Goal: Obtain resource: Download file/media

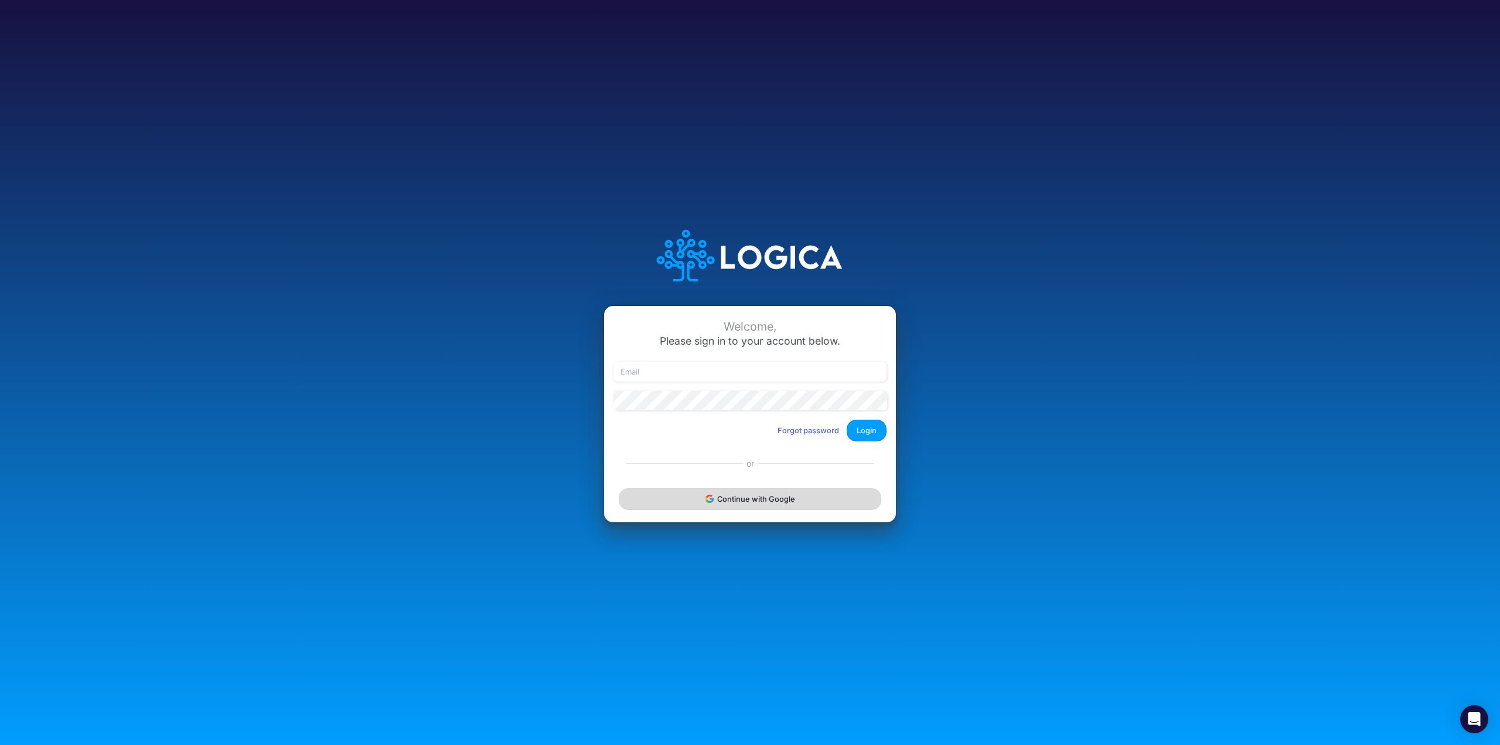
click at [783, 505] on button "Continue with Google" at bounding box center [750, 499] width 263 height 22
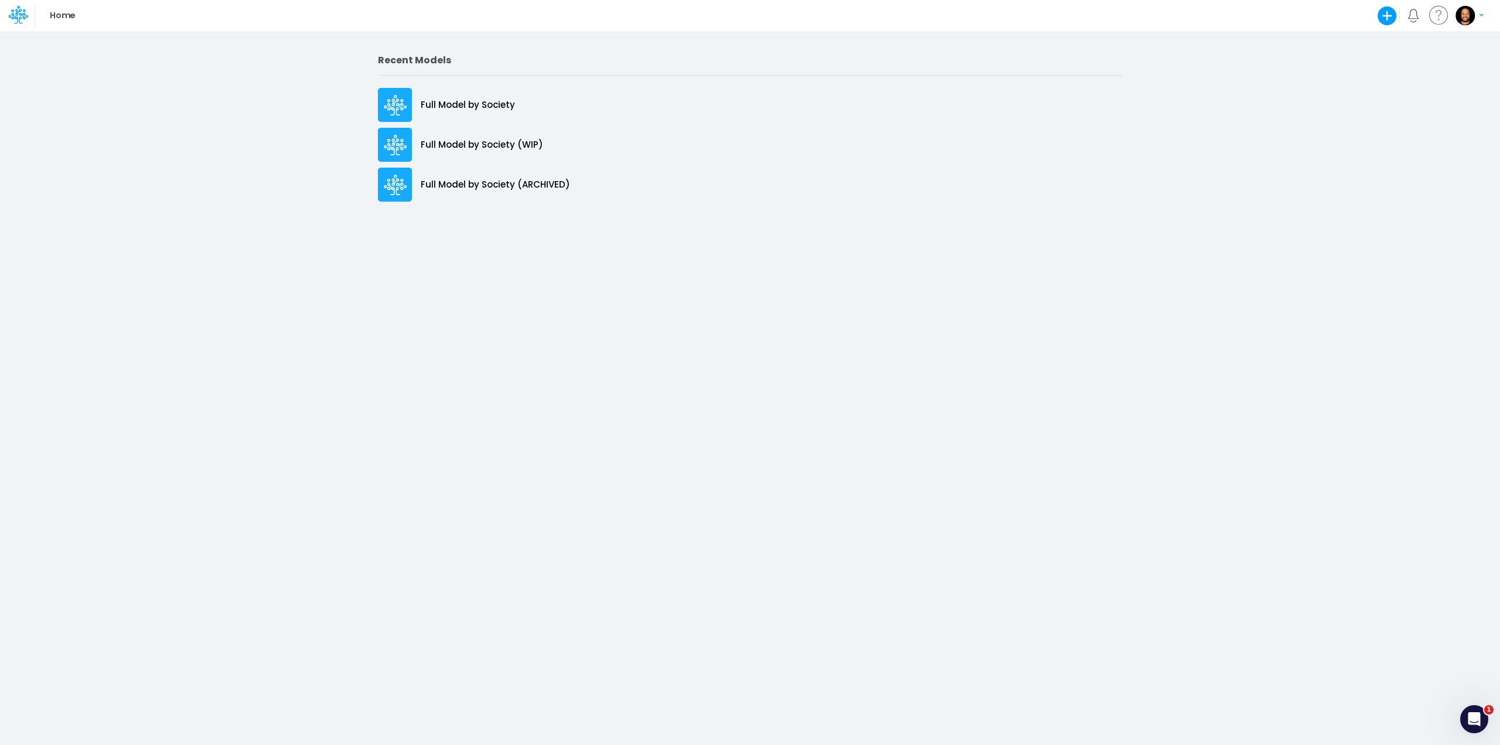
click at [394, 373] on div "Recent Models Full Model by Society Full Model by Society (WIP) Full Model by S…" at bounding box center [750, 388] width 1500 height 714
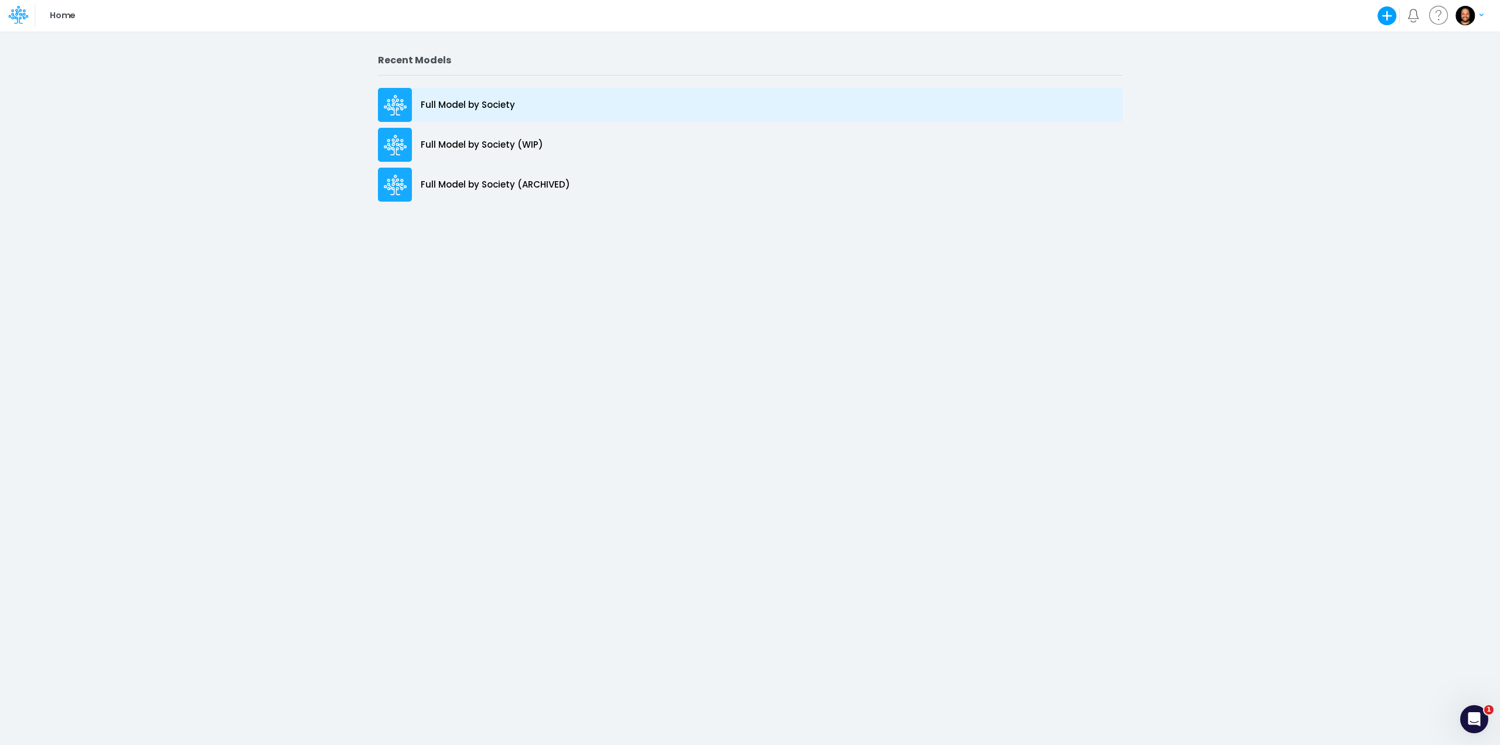
click at [491, 101] on p "Full Model by Society" at bounding box center [468, 104] width 94 height 13
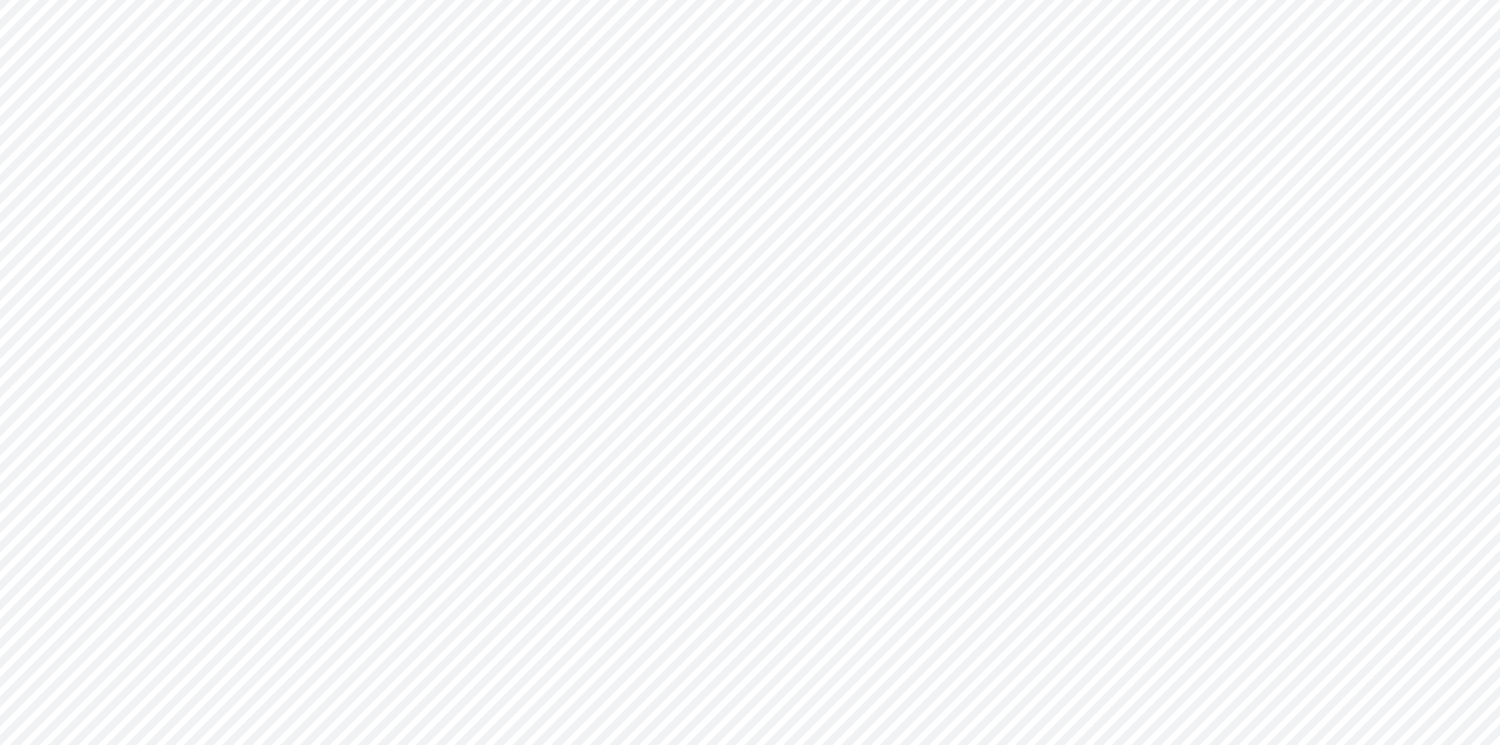
type input "Consolidated FS - BACENGAAP"
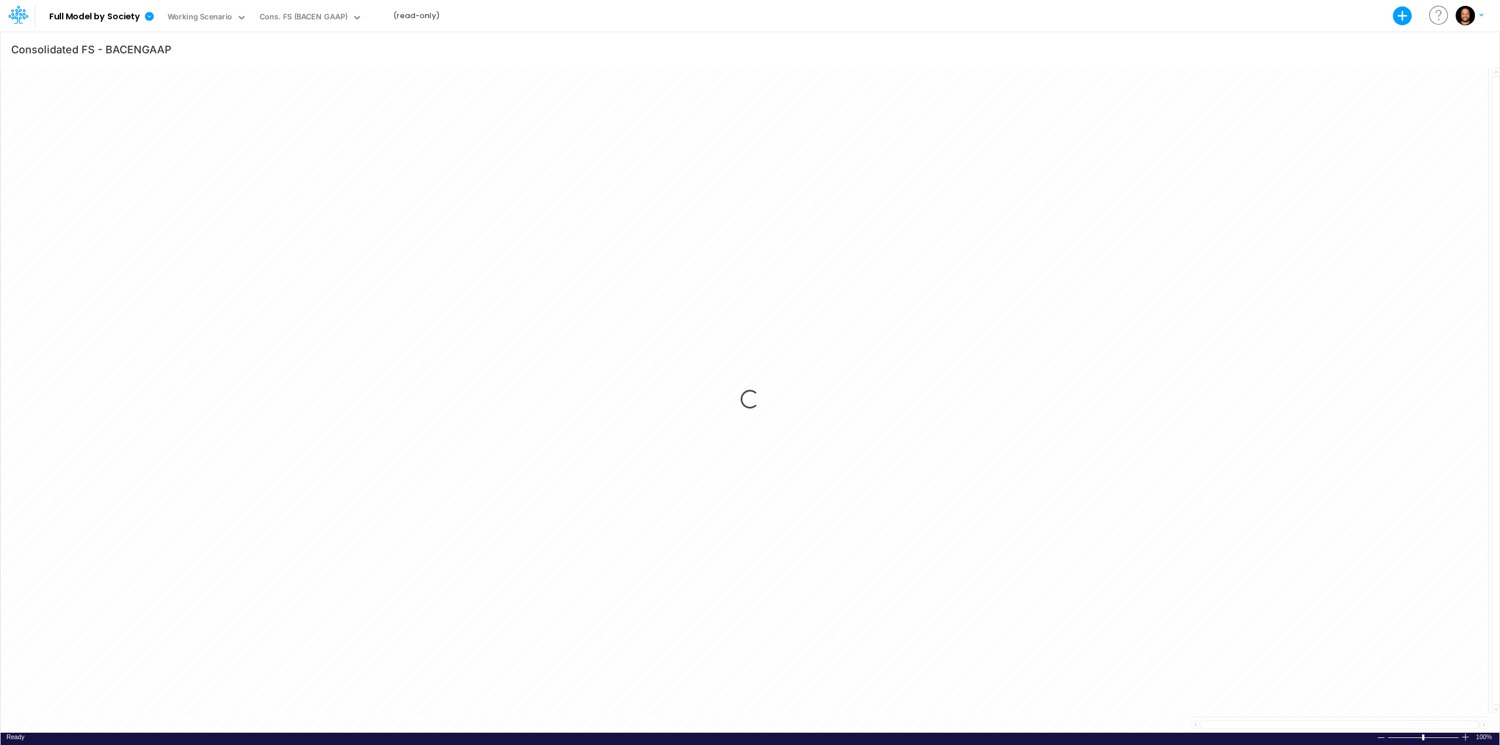
click at [147, 17] on icon at bounding box center [149, 16] width 9 height 9
click at [139, 21] on b "Full Model by Society" at bounding box center [94, 17] width 91 height 11
click at [148, 17] on icon at bounding box center [149, 16] width 9 height 9
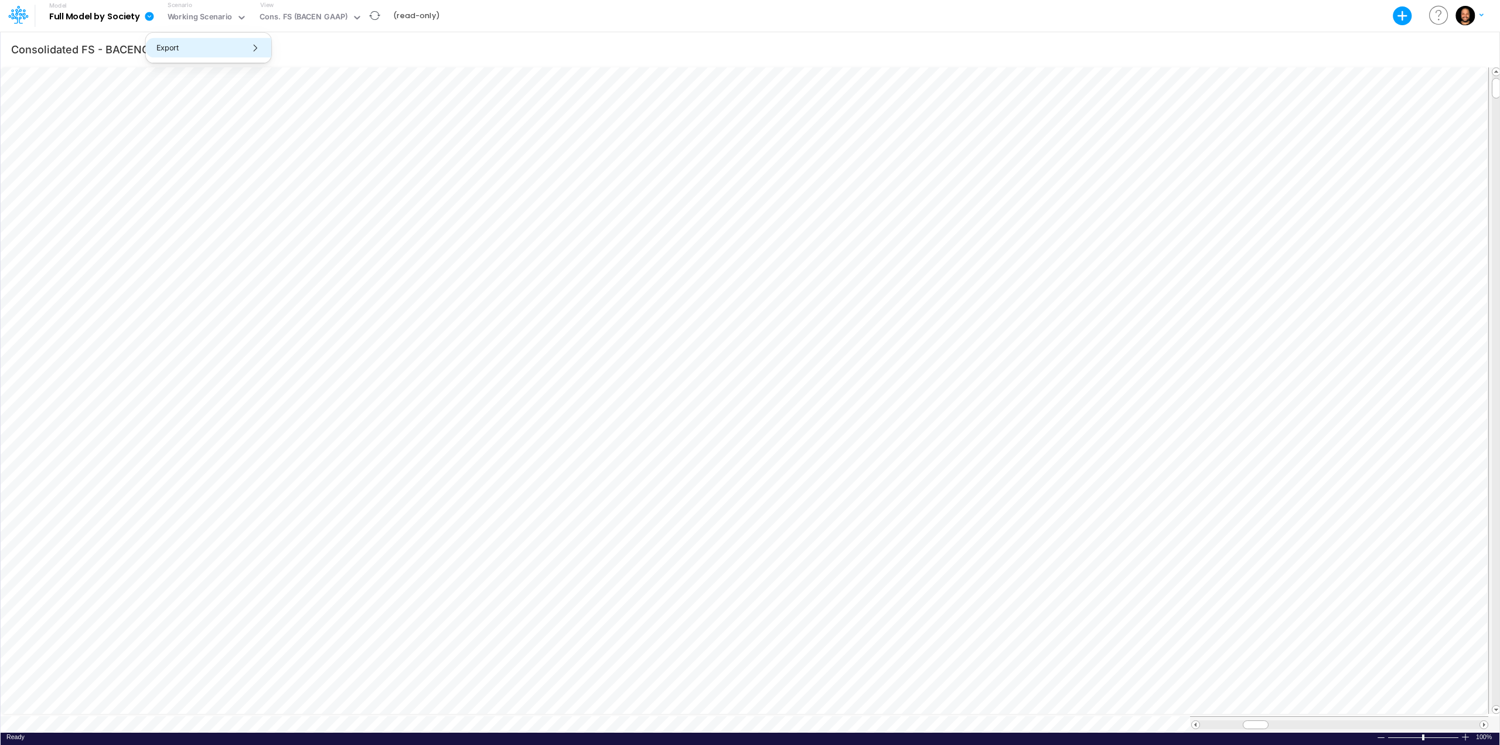
click at [170, 45] on button "Export" at bounding box center [208, 47] width 125 height 19
click at [304, 47] on button "Excel" at bounding box center [334, 54] width 125 height 18
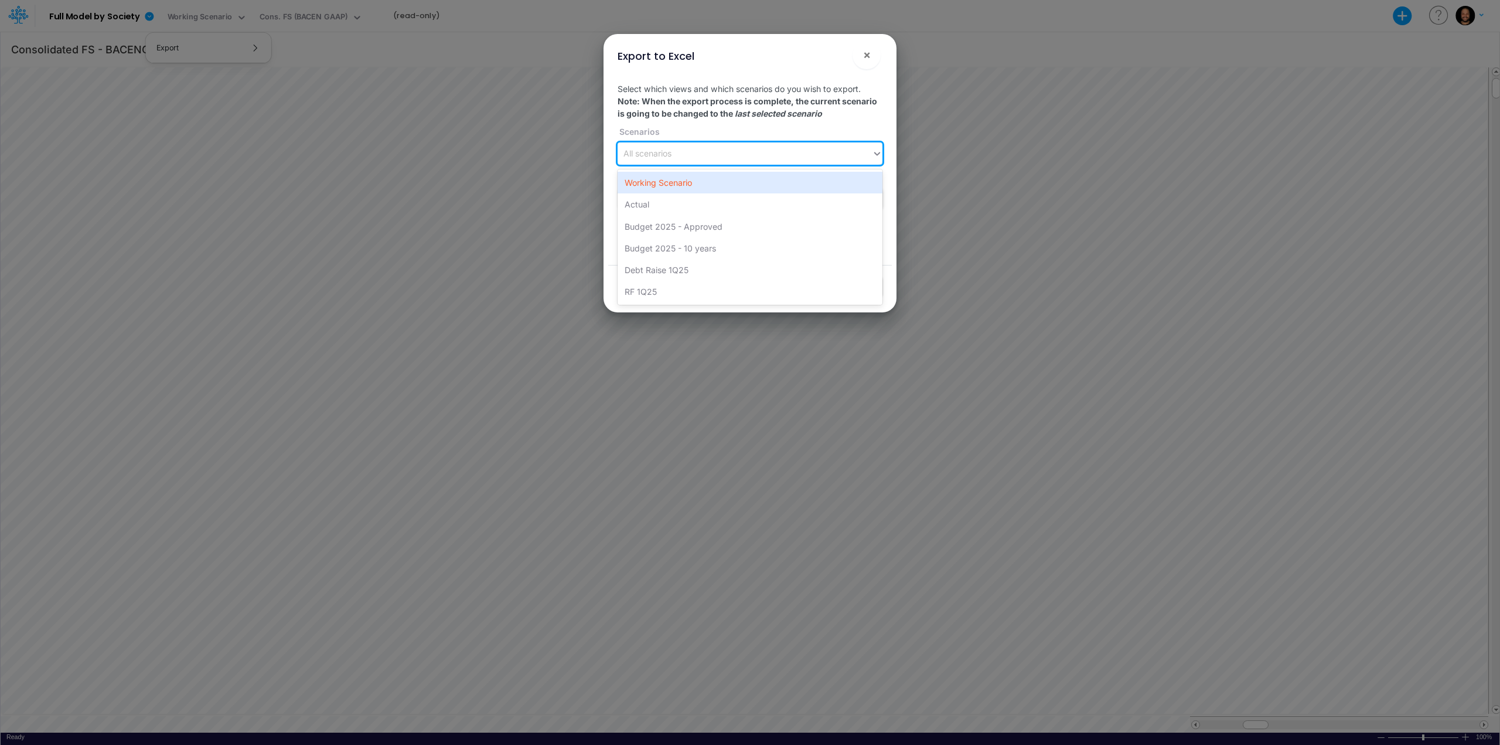
click at [742, 149] on div "All scenarios" at bounding box center [745, 153] width 254 height 19
click at [725, 186] on div "Working Scenario" at bounding box center [750, 183] width 265 height 22
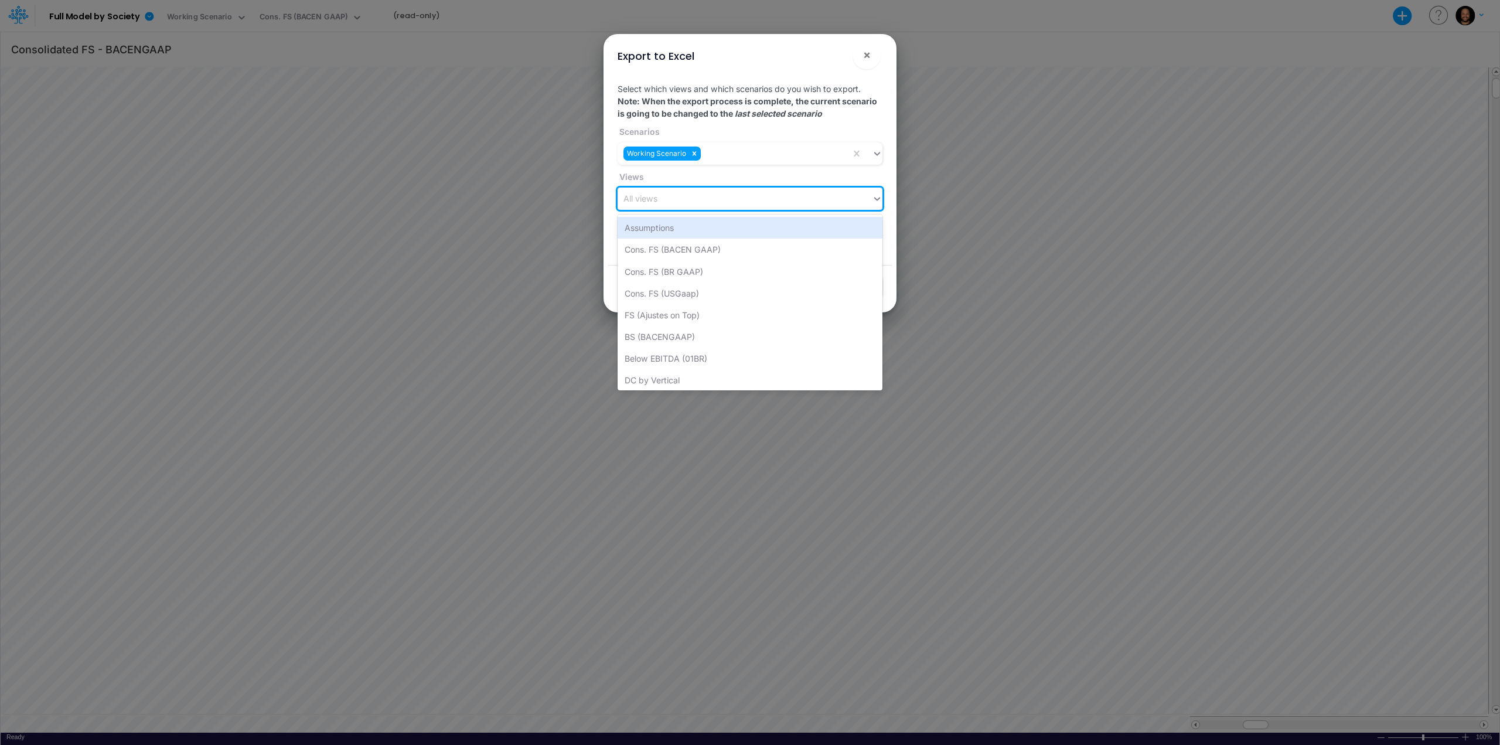
click at [727, 196] on div "All views" at bounding box center [745, 198] width 254 height 19
click at [748, 329] on div "BS (BACENGAAP)" at bounding box center [750, 337] width 265 height 22
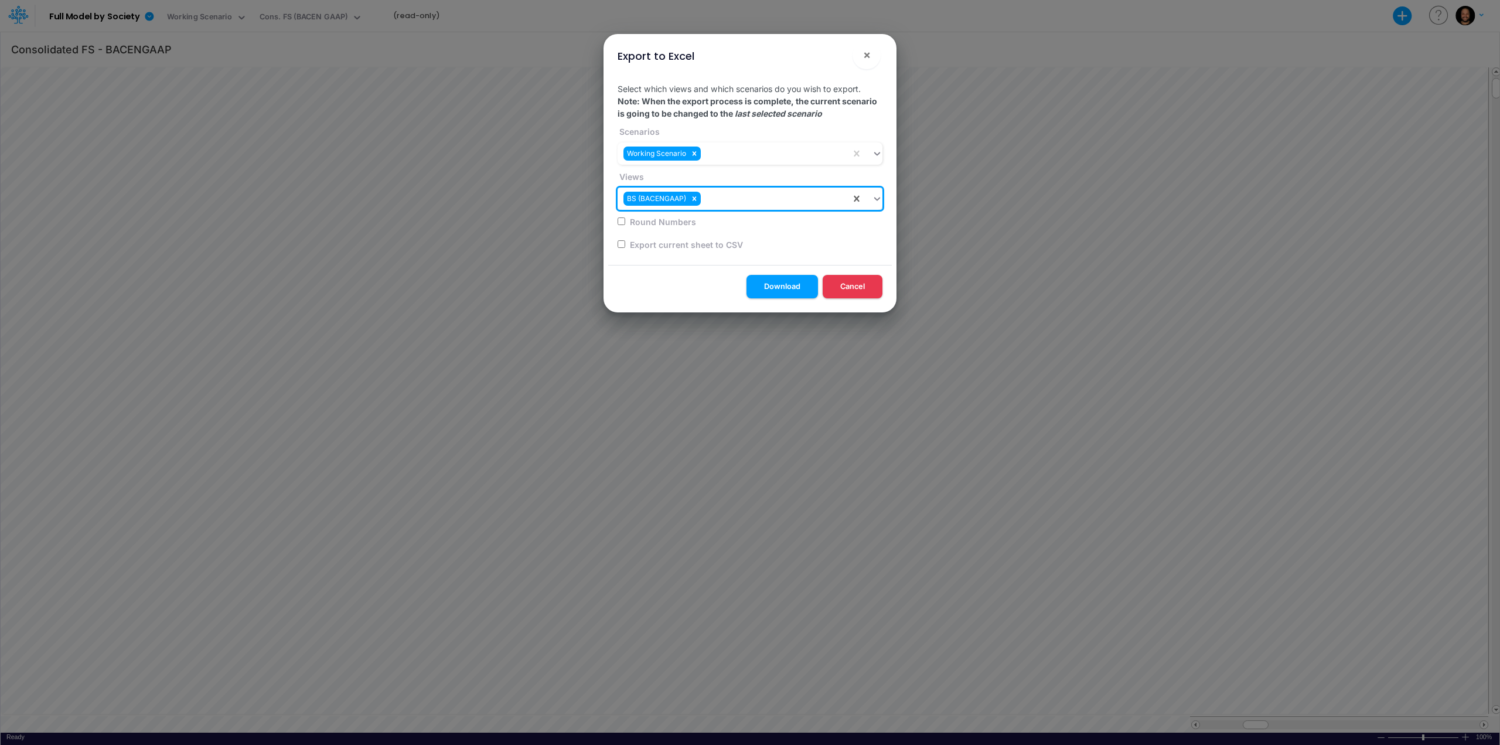
click at [718, 200] on div "BS (BACENGAAP)" at bounding box center [734, 198] width 233 height 19
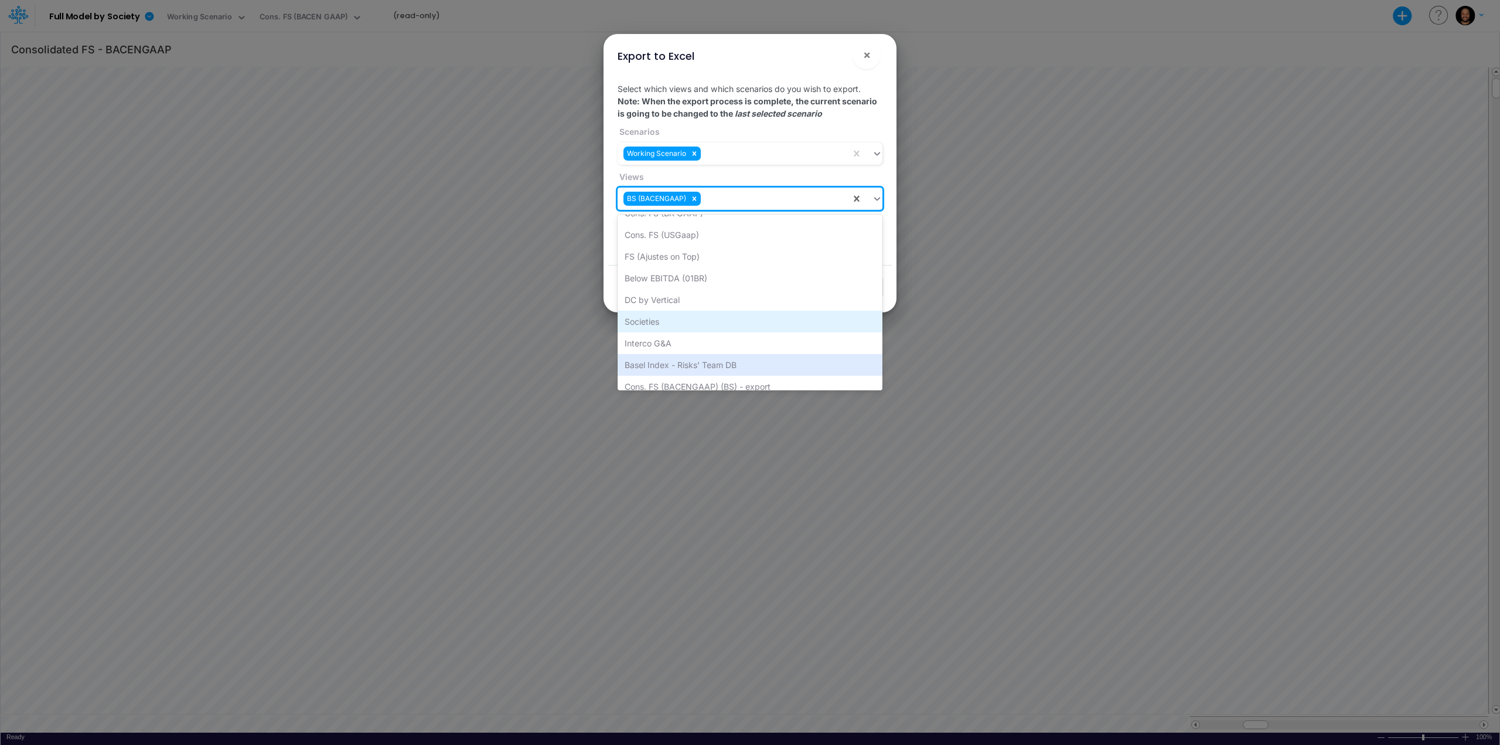
scroll to position [90, 0]
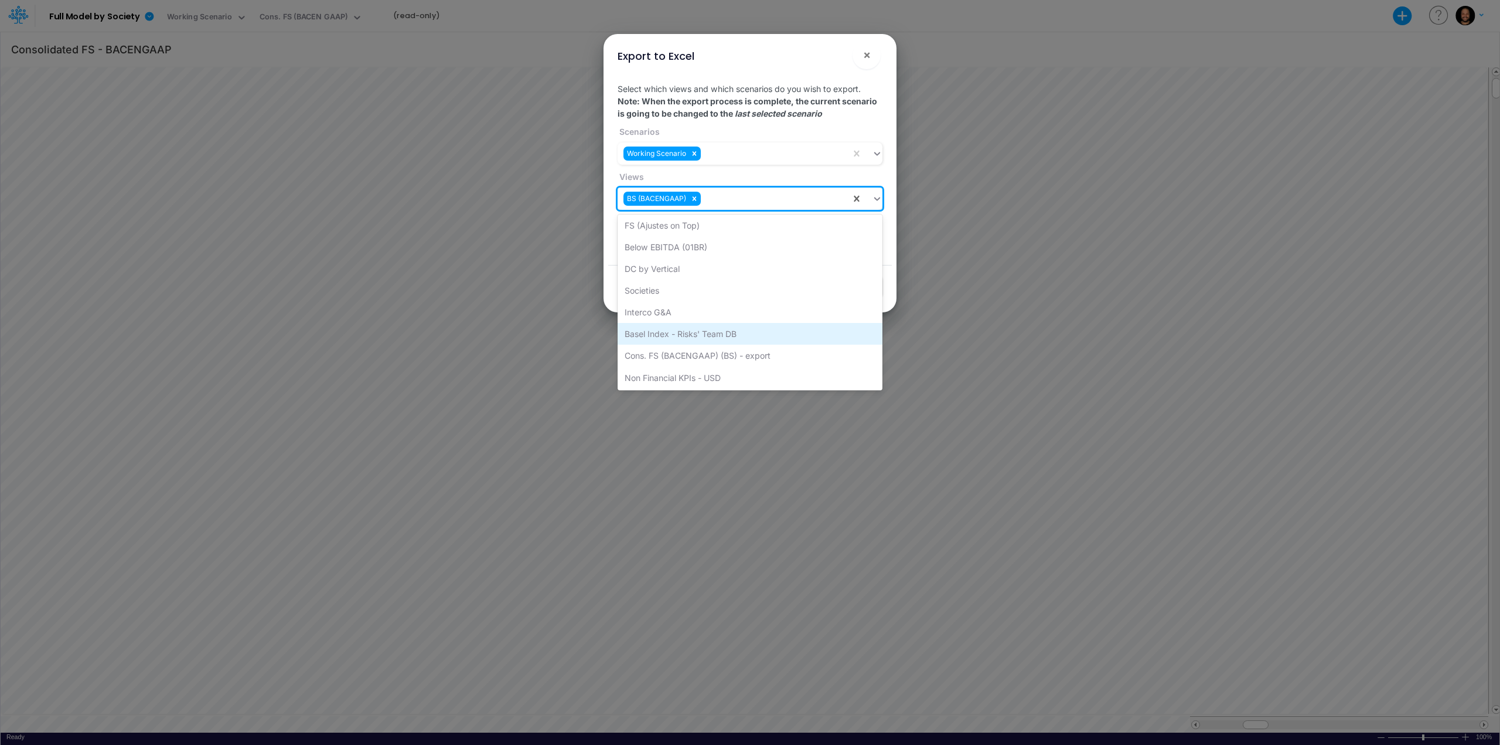
click at [732, 333] on div "Basel Index - Risks' Team DB" at bounding box center [750, 334] width 265 height 22
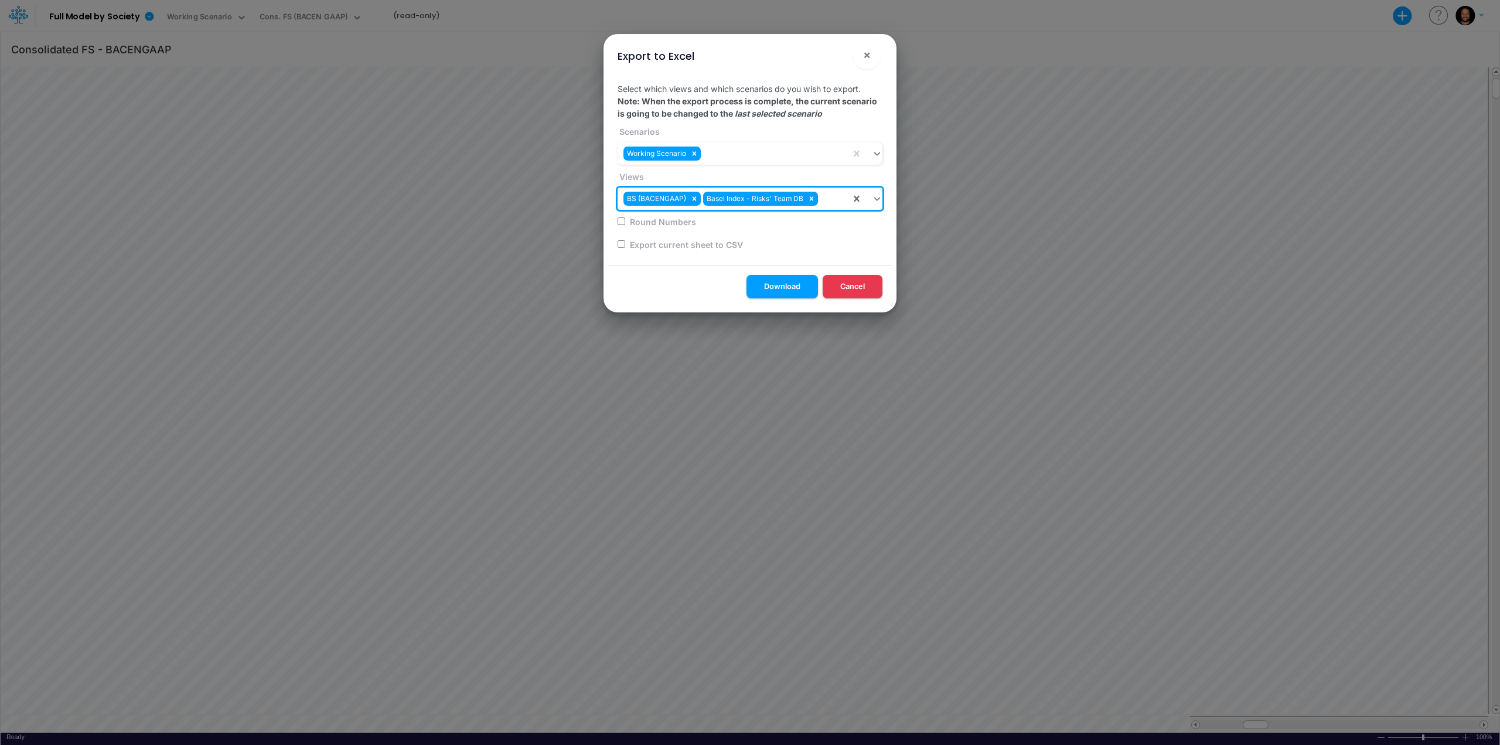
click at [835, 201] on div "BS (BACENGAAP) Basel Index - Risks' Team DB" at bounding box center [734, 198] width 233 height 19
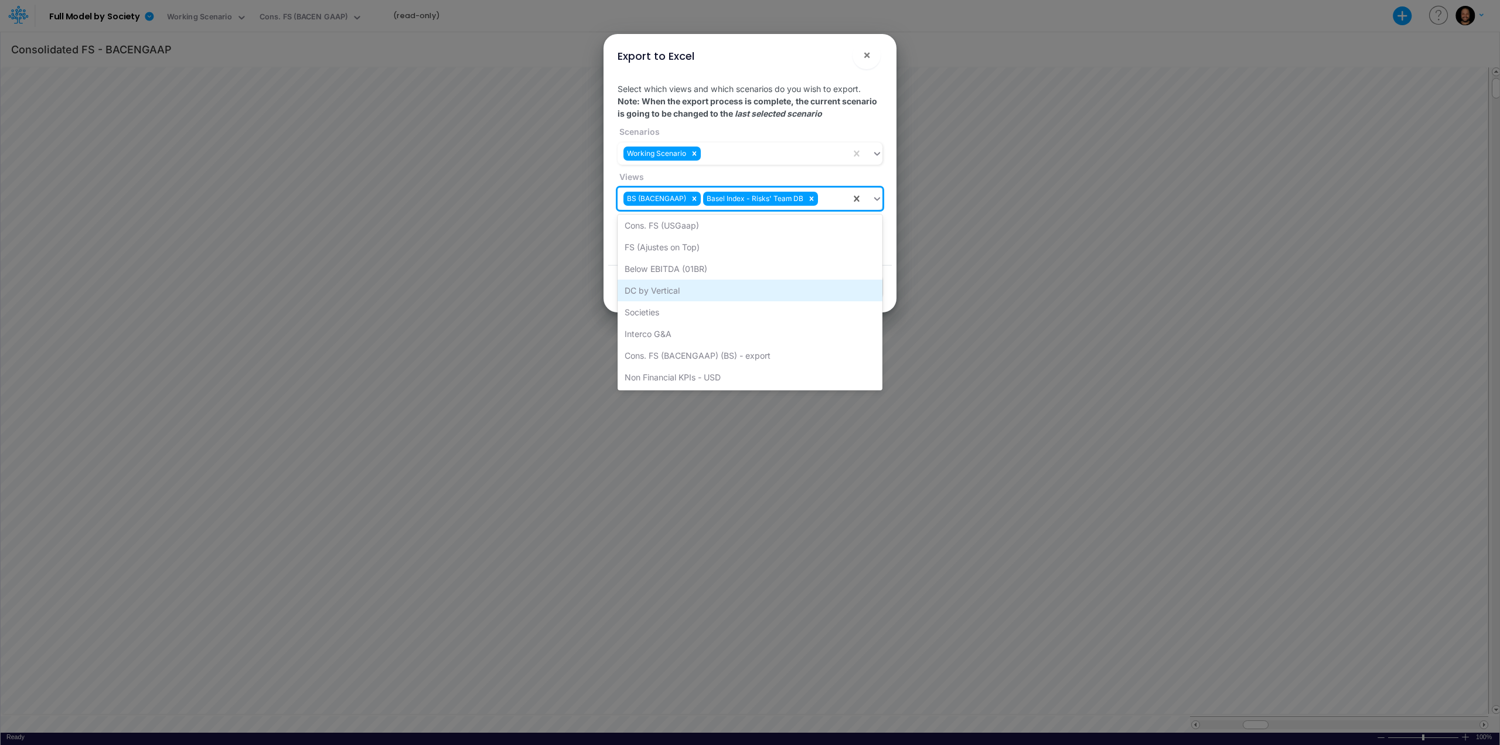
scroll to position [68, 0]
click at [750, 378] on div "Non Financial KPIs - USD" at bounding box center [750, 377] width 265 height 22
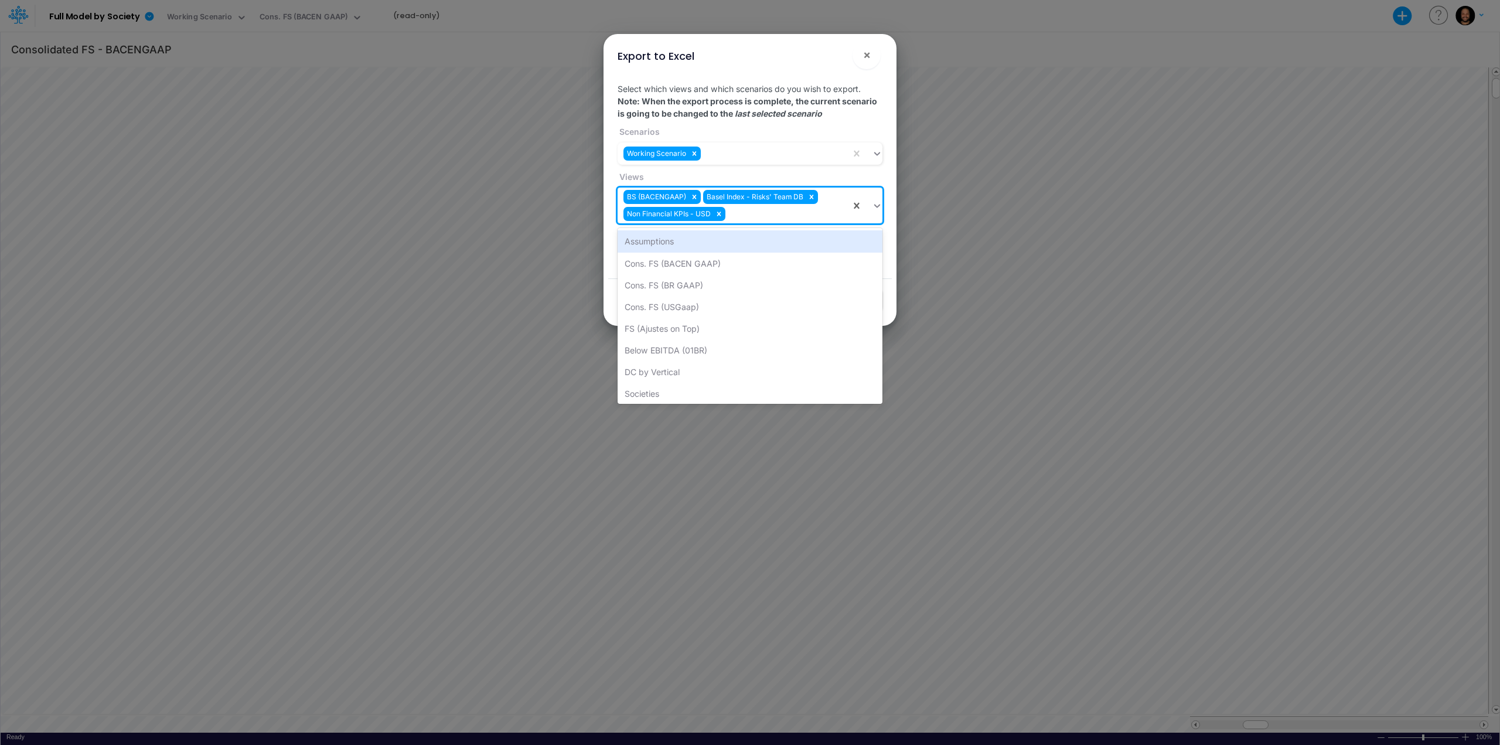
click at [752, 216] on div "BS (BACENGAAP) Basel Index - Risks' Team DB Non Financial KPIs - USD" at bounding box center [734, 206] width 233 height 36
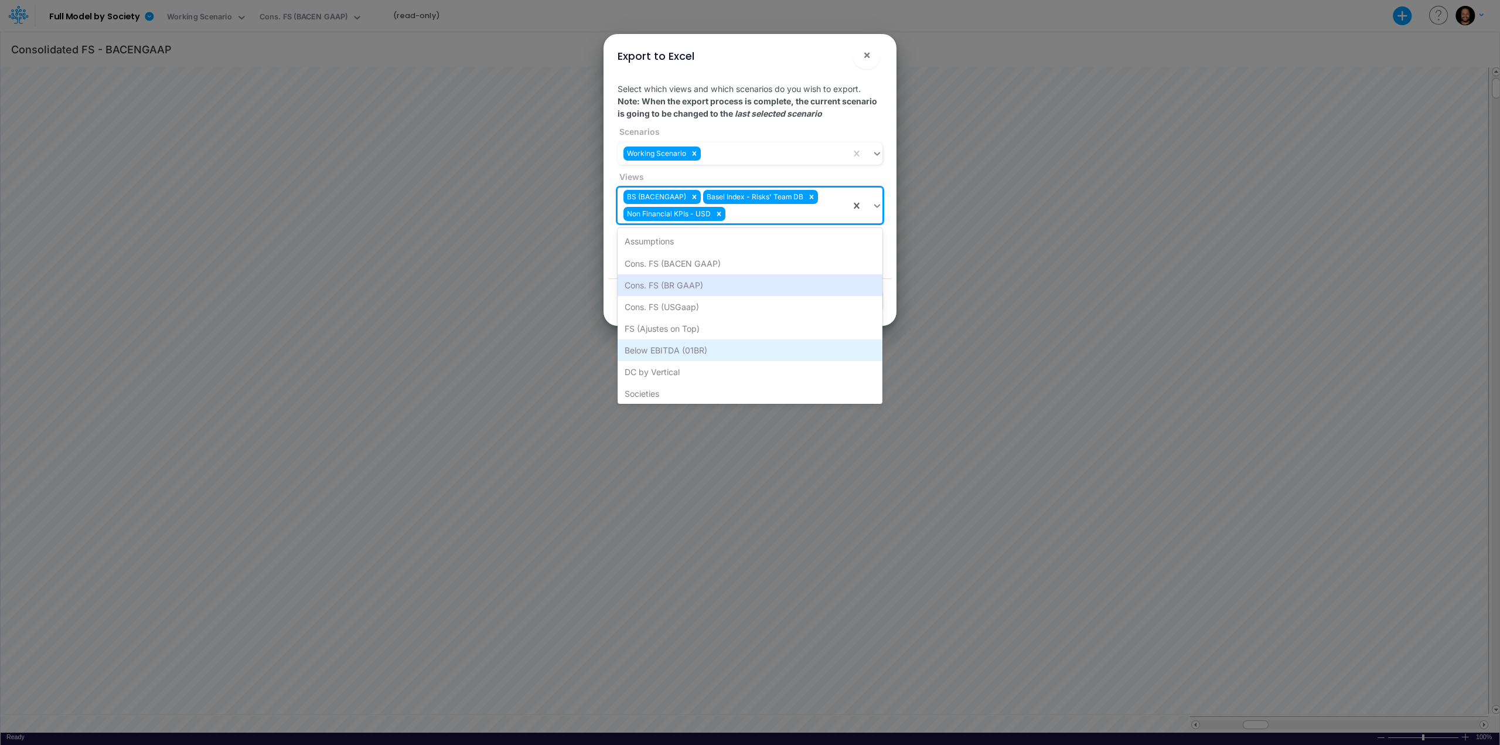
scroll to position [46, 0]
click at [688, 288] on div "FS (Ajustes on Top)" at bounding box center [750, 282] width 265 height 22
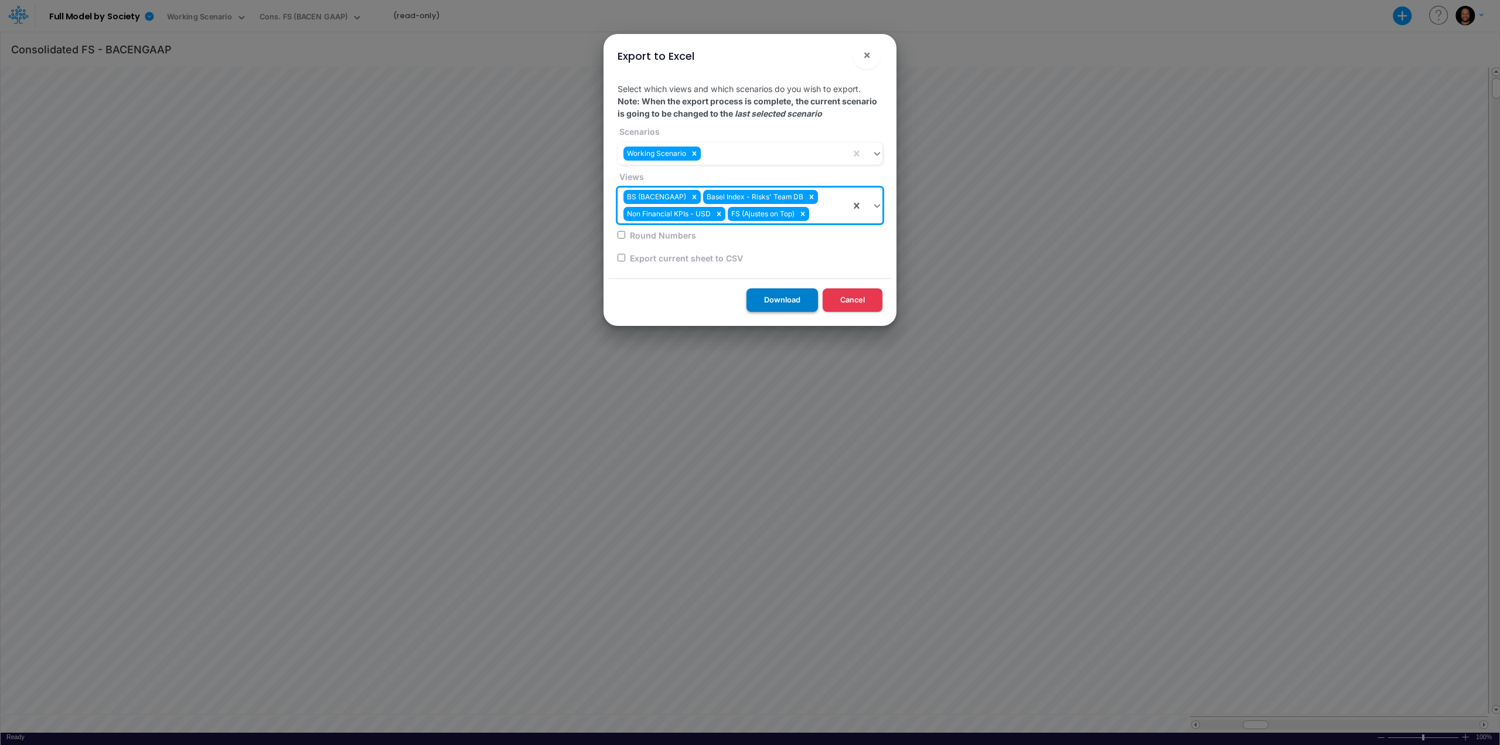
click at [769, 306] on button "Download" at bounding box center [782, 299] width 71 height 23
